Goal: Task Accomplishment & Management: Use online tool/utility

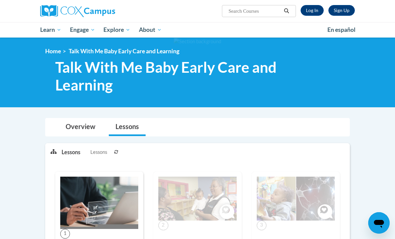
click at [309, 15] on link "Log In" at bounding box center [312, 10] width 23 height 11
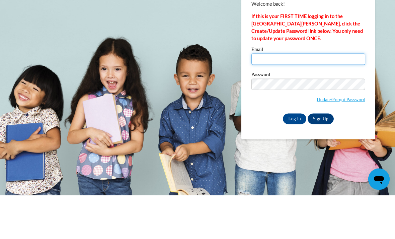
type input "kylahanderson25@gmail.com"
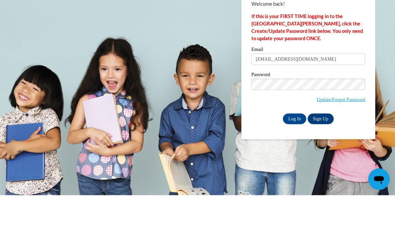
click at [295, 157] on input "Log In" at bounding box center [294, 162] width 23 height 11
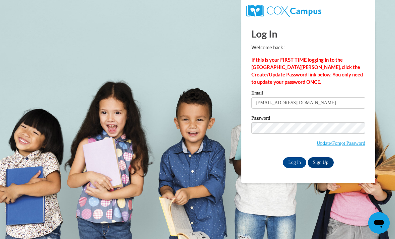
click at [296, 163] on input "Log In" at bounding box center [294, 162] width 23 height 11
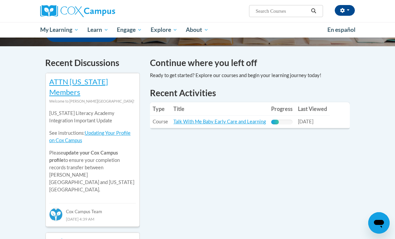
scroll to position [195, 0]
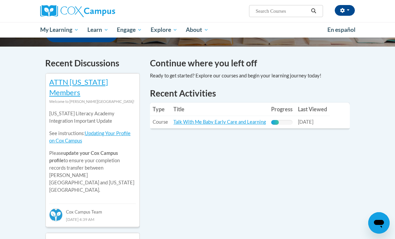
click at [240, 121] on link "Talk With Me Baby Early Care and Learning" at bounding box center [220, 122] width 92 height 6
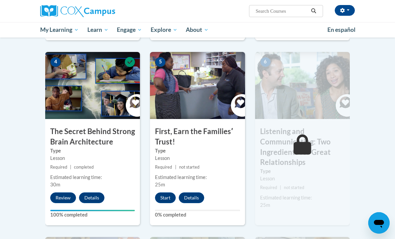
scroll to position [324, 0]
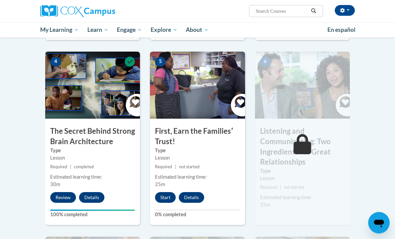
click at [166, 196] on button "Start" at bounding box center [165, 197] width 21 height 11
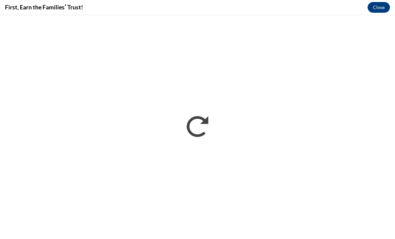
scroll to position [0, 0]
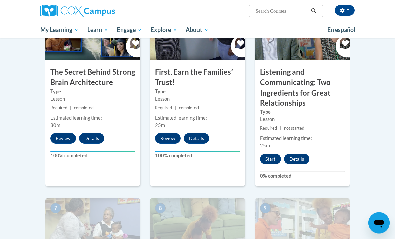
scroll to position [383, 0]
click at [267, 160] on button "Start" at bounding box center [270, 158] width 21 height 11
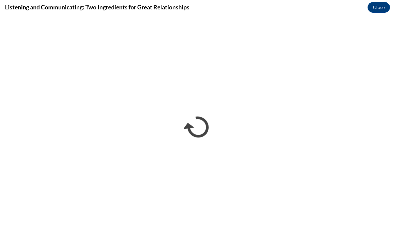
scroll to position [0, 0]
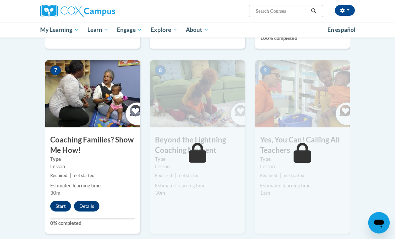
scroll to position [525, 0]
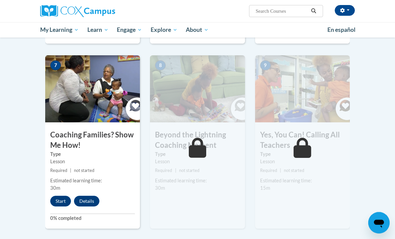
click at [73, 192] on div "7 Coaching Families? Show Me How! Type Lesson Required | not started Estimated …" at bounding box center [92, 142] width 95 height 173
click at [56, 202] on button "Start" at bounding box center [60, 201] width 21 height 11
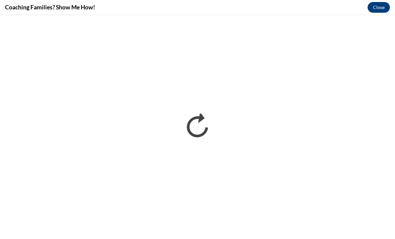
scroll to position [547, 0]
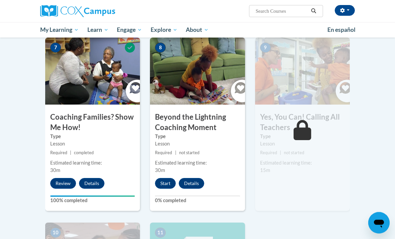
scroll to position [543, 0]
click at [165, 181] on button "Start" at bounding box center [165, 183] width 21 height 11
